Goal: Navigation & Orientation: Find specific page/section

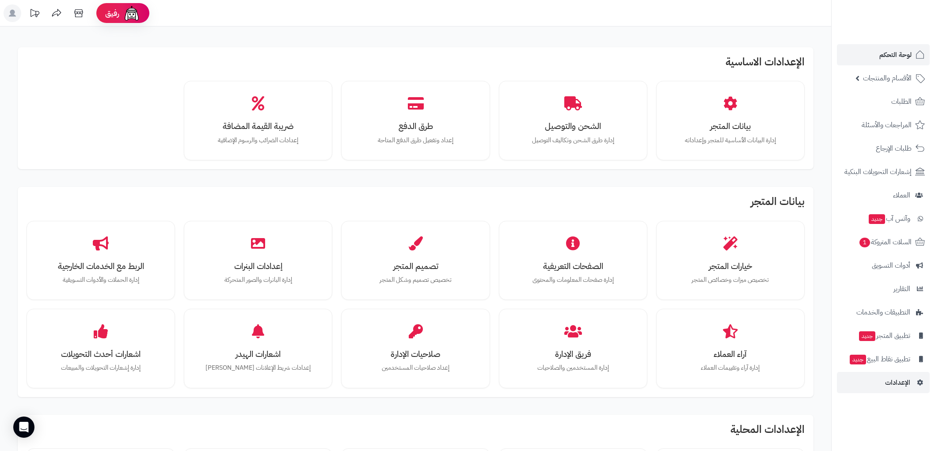
scroll to position [411, 0]
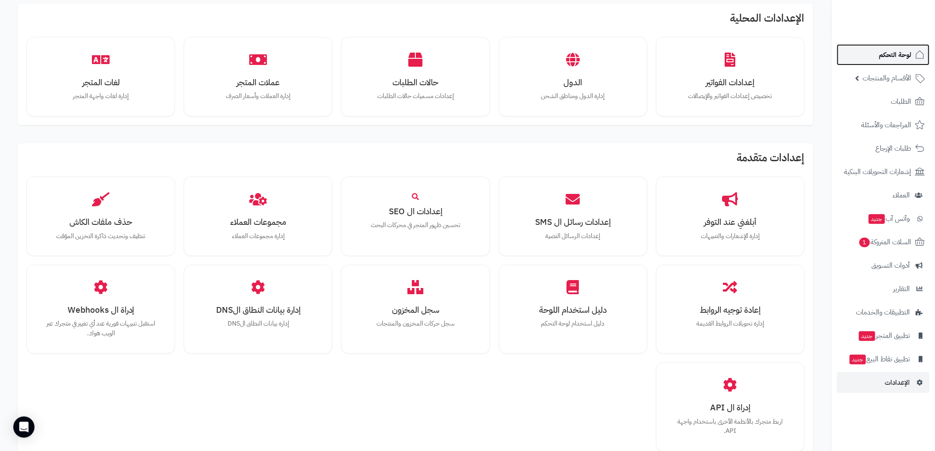
click at [897, 53] on span "لوحة التحكم" at bounding box center [895, 55] width 32 height 12
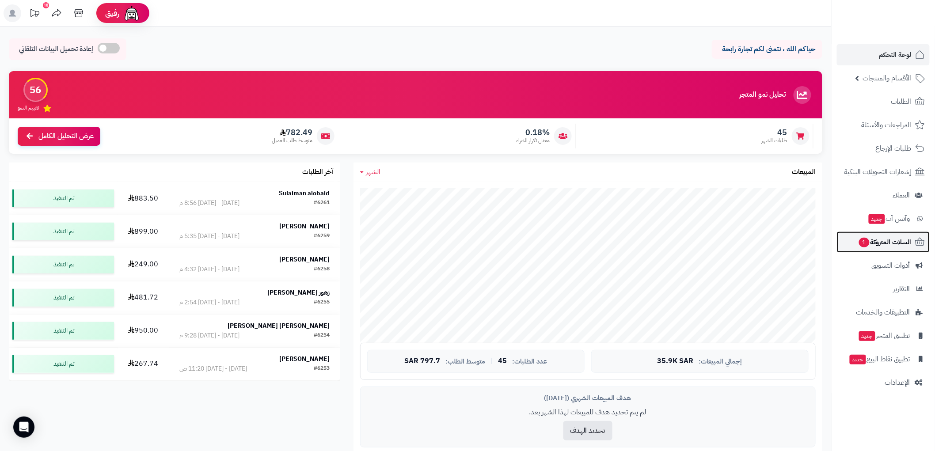
click at [880, 242] on span "السلات المتروكة 1" at bounding box center [884, 242] width 53 height 12
